Goal: Information Seeking & Learning: Learn about a topic

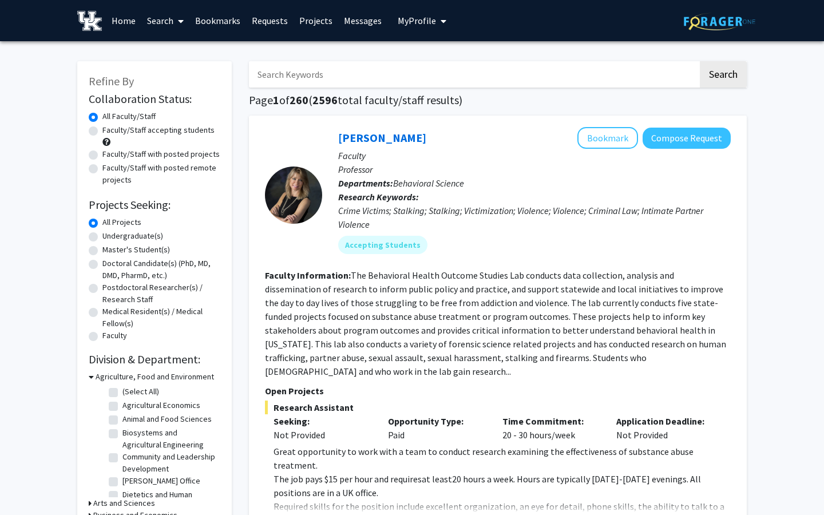
click at [540, 82] on input "Search Keywords" at bounding box center [473, 74] width 449 height 26
type input "C"
type input "China international studies"
click at [699, 61] on button "Search" at bounding box center [722, 74] width 47 height 26
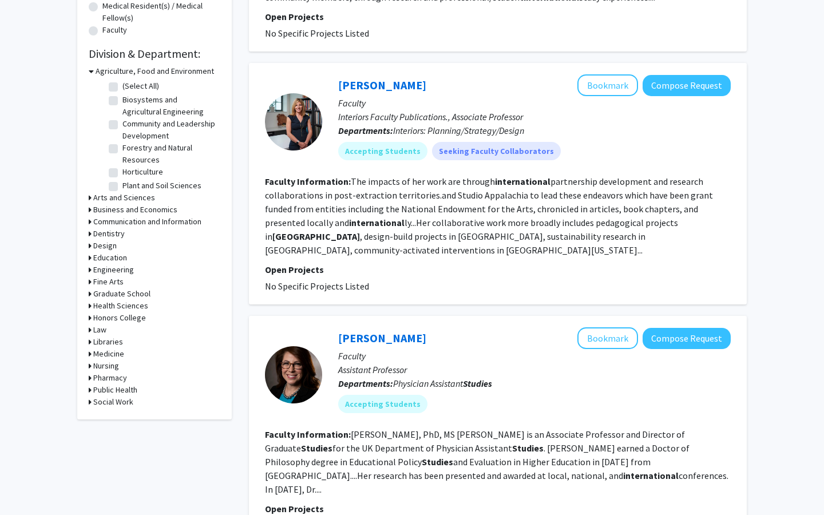
scroll to position [303, 0]
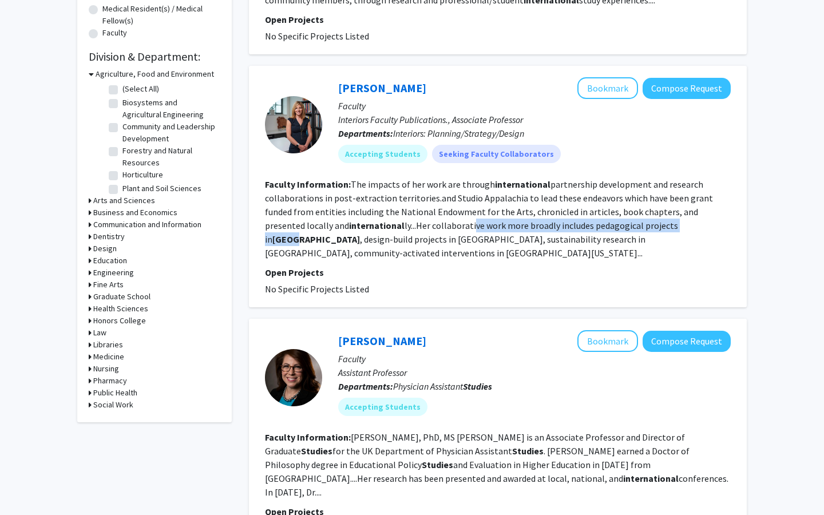
drag, startPoint x: 407, startPoint y: 226, endPoint x: 637, endPoint y: 224, distance: 229.9
click at [637, 224] on fg-read-more "The impacts of her work are through international partnership development and r…" at bounding box center [489, 218] width 448 height 80
click at [486, 241] on fg-read-more "The impacts of her work are through international partnership development and r…" at bounding box center [489, 218] width 448 height 80
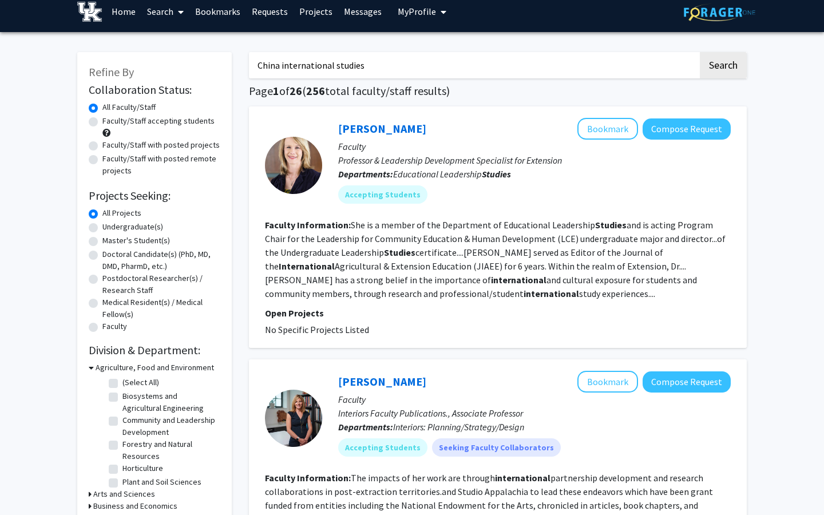
scroll to position [0, 0]
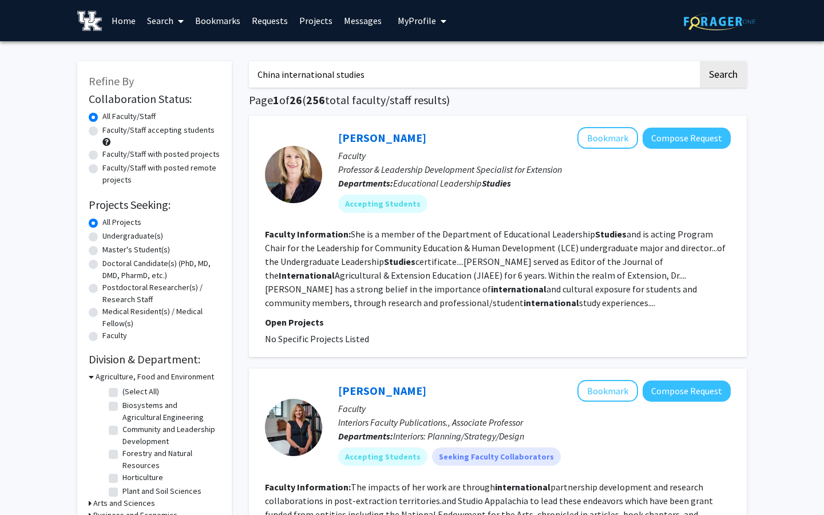
drag, startPoint x: 414, startPoint y: 77, endPoint x: 162, endPoint y: 75, distance: 251.1
click at [699, 61] on button "Search" at bounding box center [722, 74] width 47 height 26
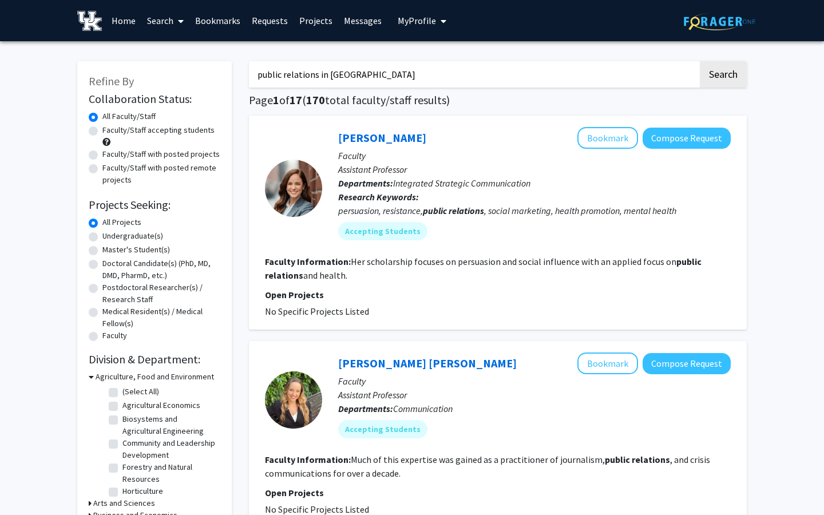
drag, startPoint x: 328, startPoint y: 74, endPoint x: 174, endPoint y: 75, distance: 153.3
click at [308, 75] on input "[GEOGRAPHIC_DATA]" at bounding box center [473, 74] width 449 height 26
type input "[GEOGRAPHIC_DATA]"
click at [699, 61] on button "Search" at bounding box center [722, 74] width 47 height 26
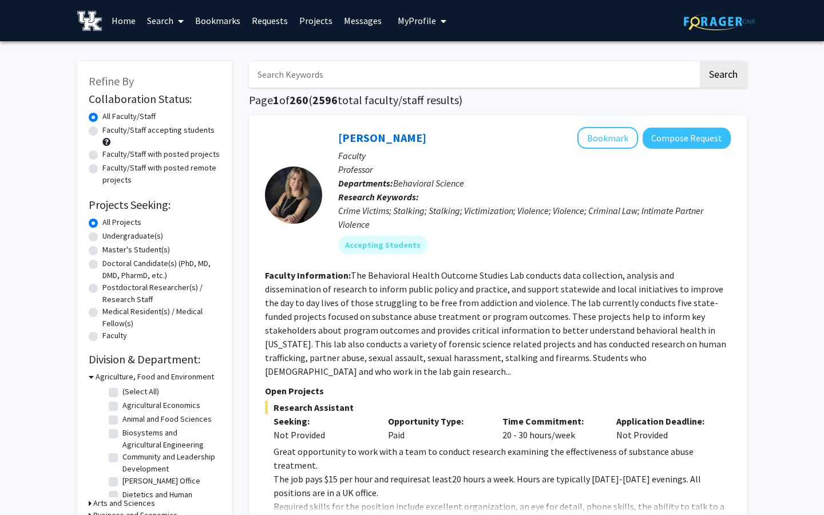
click at [420, 22] on span "My Profile" at bounding box center [416, 20] width 38 height 11
click at [450, 55] on span "[PERSON_NAME]" at bounding box center [468, 53] width 69 height 13
